Goal: Task Accomplishment & Management: Use online tool/utility

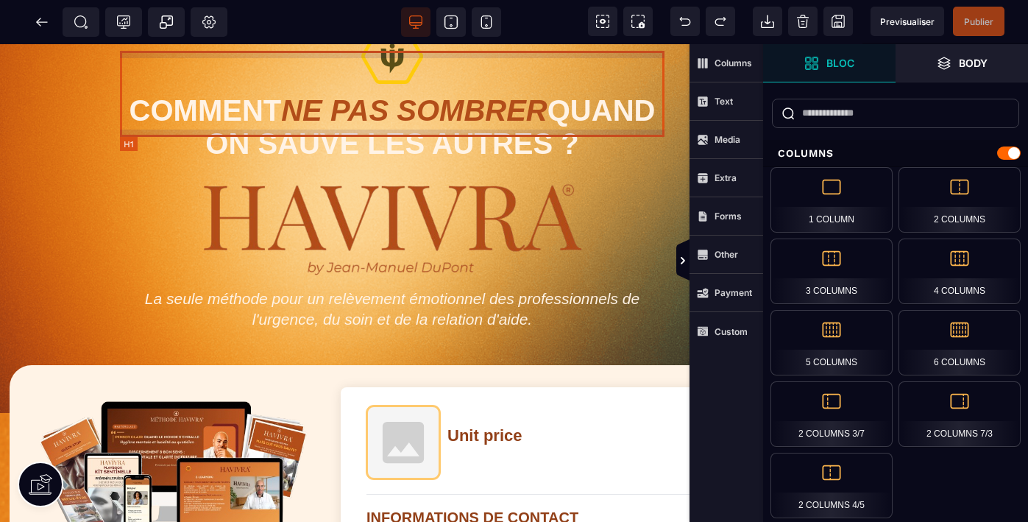
scroll to position [35, 138]
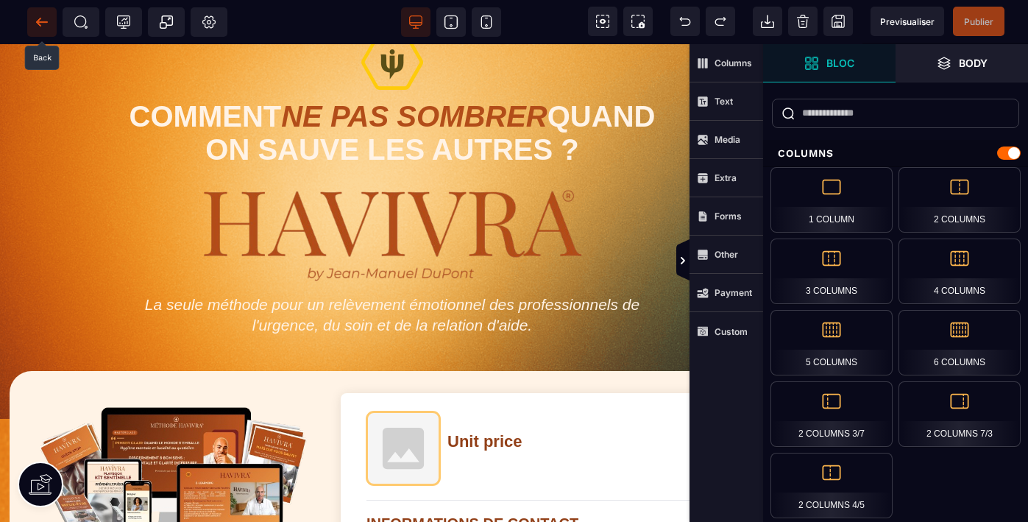
click at [46, 21] on icon at bounding box center [42, 22] width 15 height 15
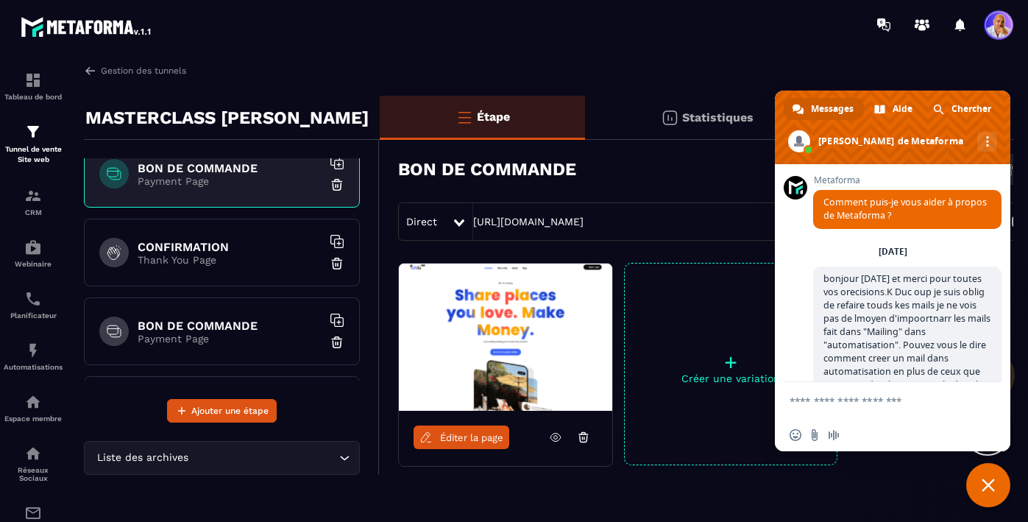
scroll to position [64, 0]
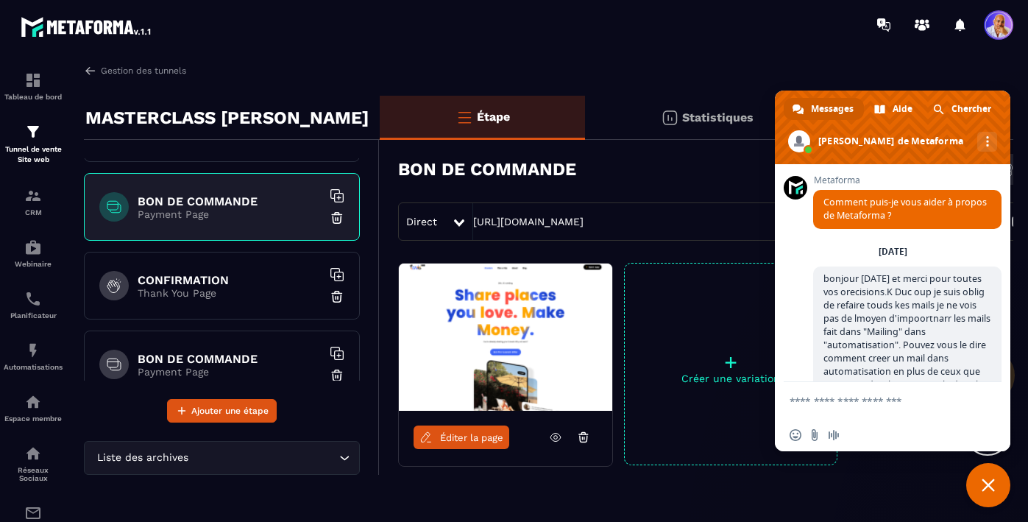
click at [229, 373] on p "Payment Page" at bounding box center [230, 372] width 184 height 12
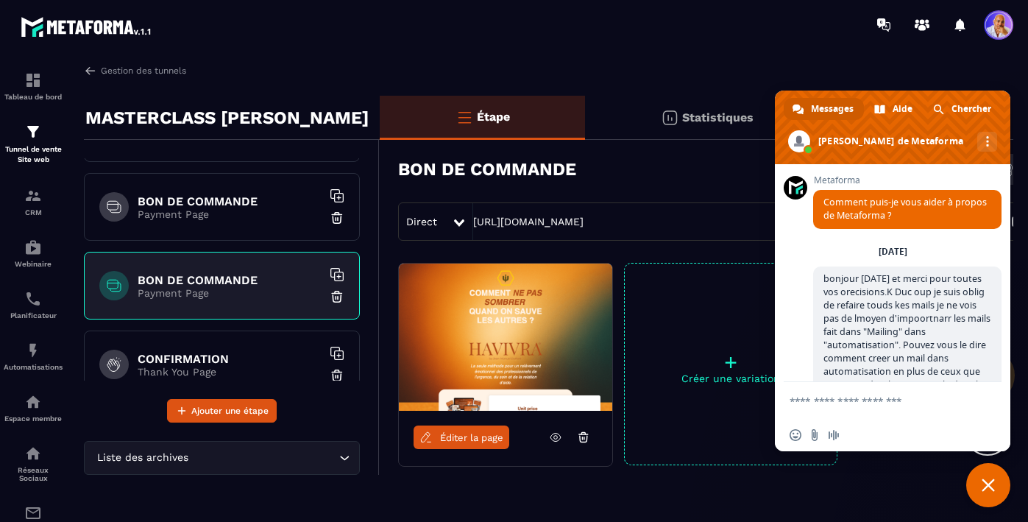
click at [253, 226] on div "BON DE COMMANDE Payment Page" at bounding box center [222, 207] width 276 height 68
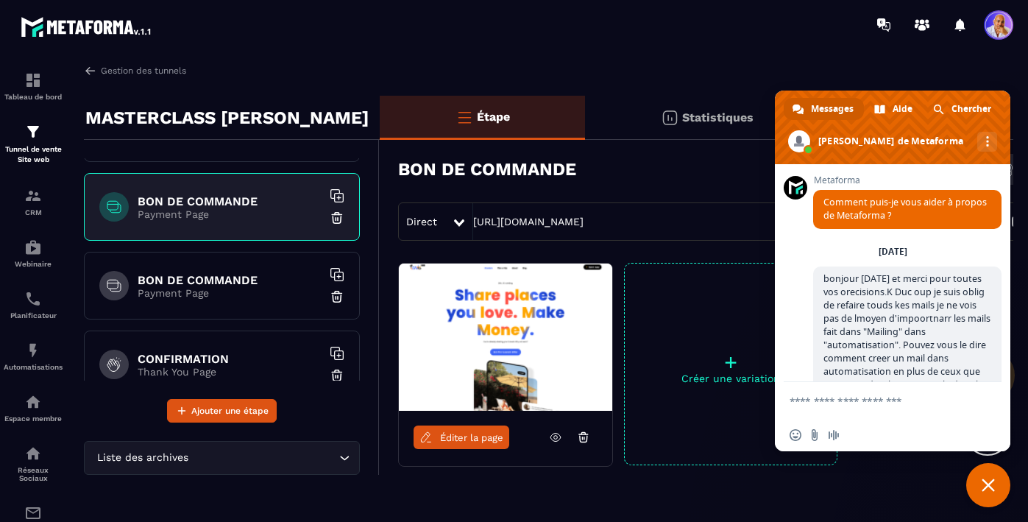
click at [249, 266] on div "BON DE COMMANDE Payment Page" at bounding box center [222, 286] width 276 height 68
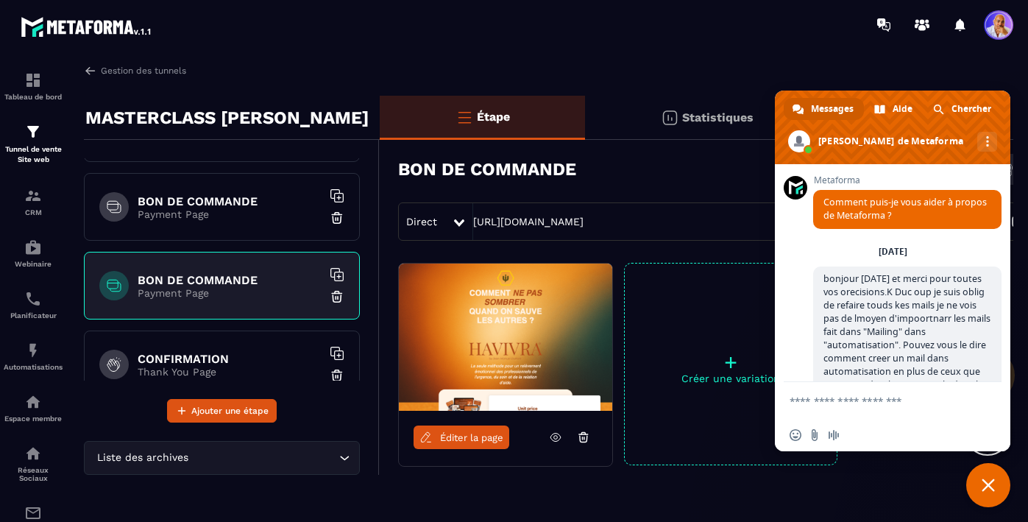
click at [258, 202] on h6 "BON DE COMMANDE" at bounding box center [230, 201] width 184 height 14
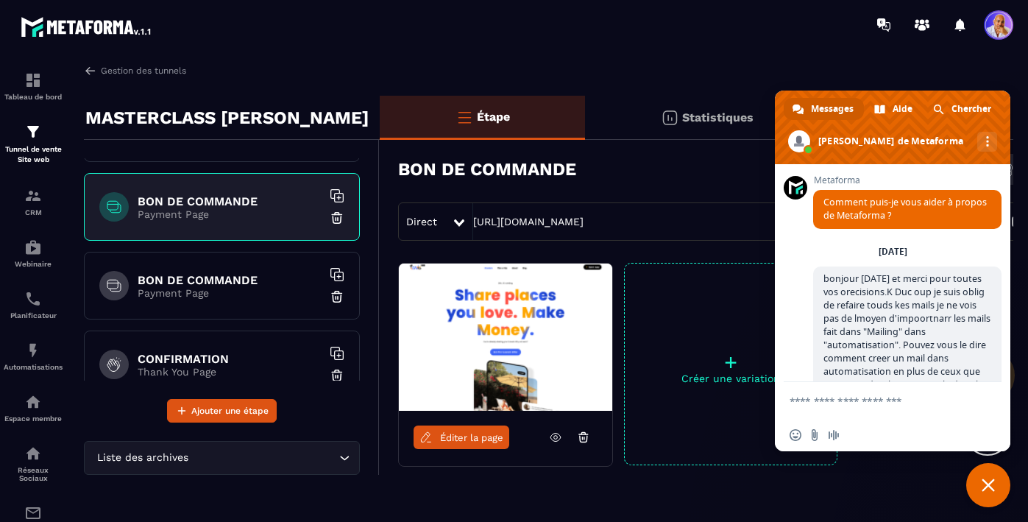
click at [258, 278] on h6 "BON DE COMMANDE" at bounding box center [230, 280] width 184 height 14
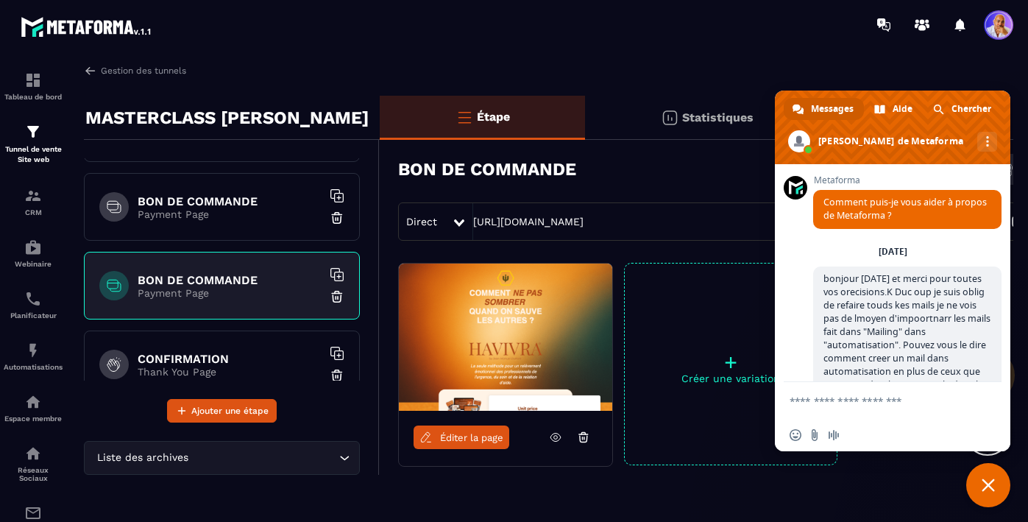
click at [469, 437] on span "Éditer la page" at bounding box center [471, 437] width 63 height 11
